Goal: Find specific page/section: Find specific page/section

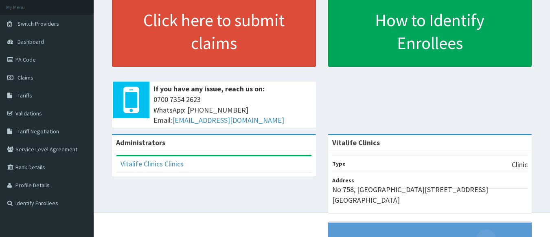
scroll to position [49, 0]
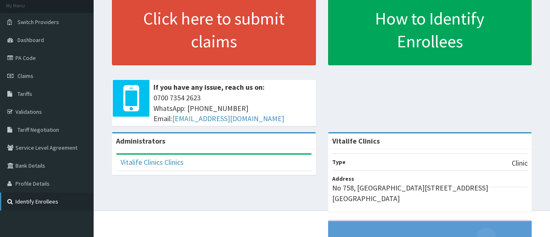
click at [17, 197] on link "Identify Enrollees" at bounding box center [47, 201] width 94 height 18
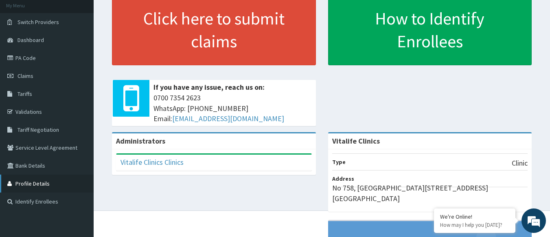
click at [58, 187] on link "Profile Details" at bounding box center [47, 183] width 94 height 18
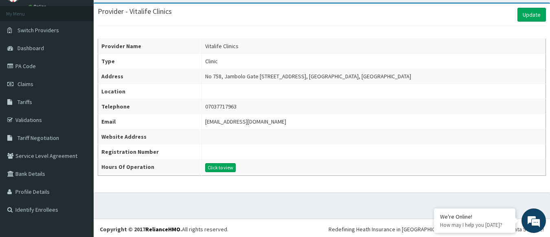
scroll to position [43, 0]
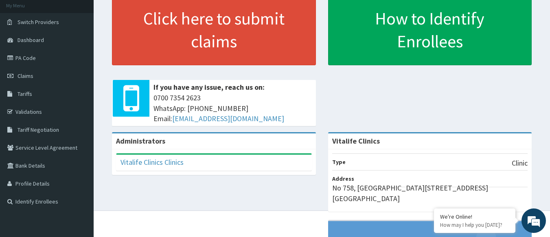
click at [35, 112] on link "Validations" at bounding box center [47, 112] width 94 height 18
